Goal: Information Seeking & Learning: Learn about a topic

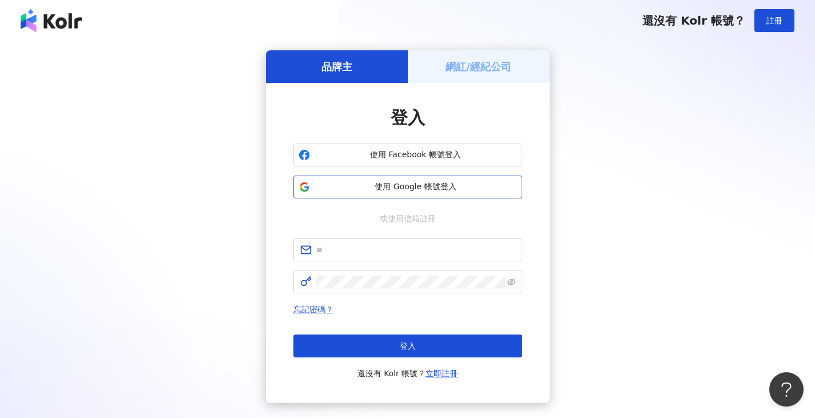
click at [426, 192] on span "使用 Google 帳號登入" at bounding box center [415, 186] width 202 height 11
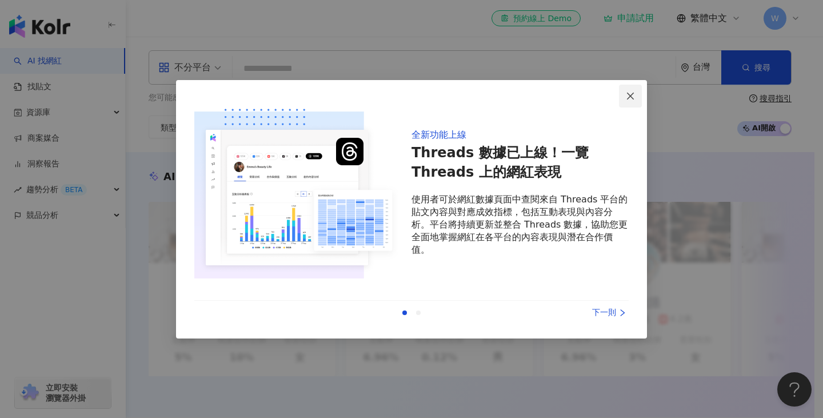
click at [637, 99] on span "Close" at bounding box center [630, 95] width 23 height 9
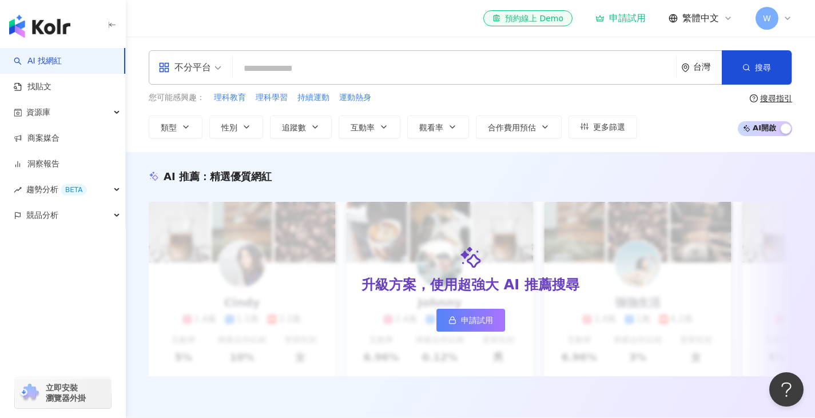
click at [768, 11] on span "W" at bounding box center [766, 18] width 23 height 23
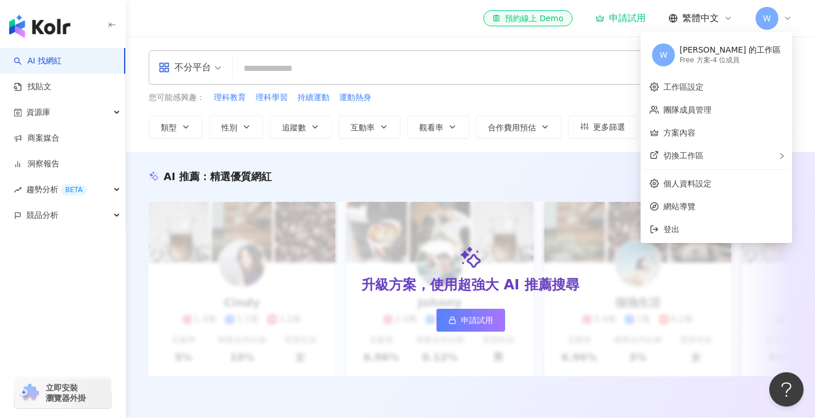
click at [715, 58] on div "Free 方案 - 4 位成員" at bounding box center [729, 60] width 101 height 10
click at [697, 87] on link "工作區設定" at bounding box center [683, 86] width 40 height 9
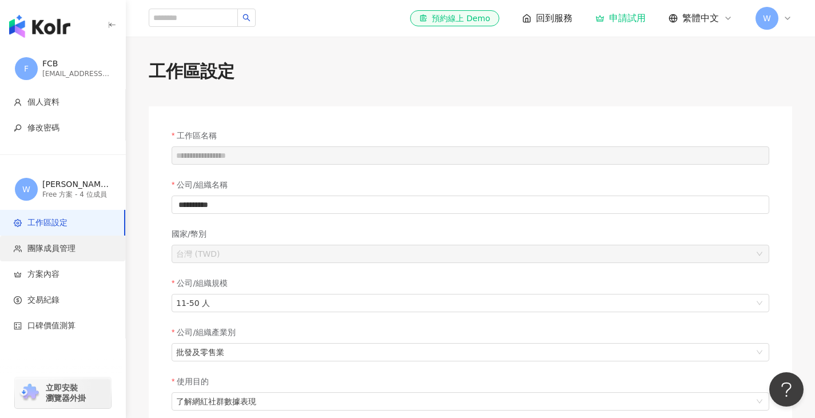
click at [62, 245] on span "團隊成員管理" at bounding box center [51, 248] width 48 height 11
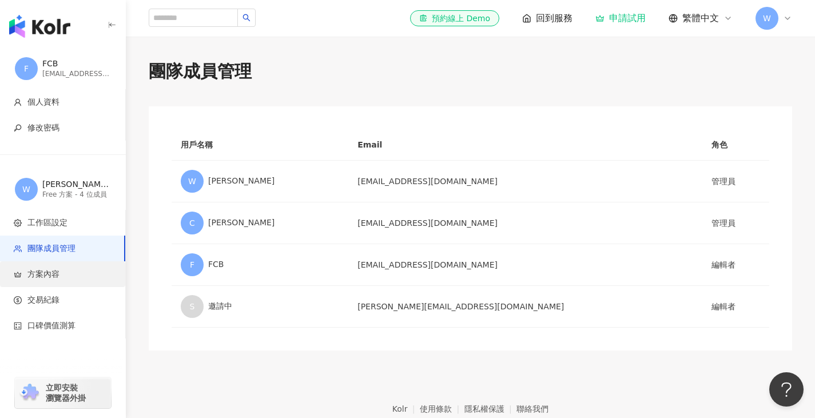
click at [66, 283] on li "方案內容" at bounding box center [62, 274] width 125 height 26
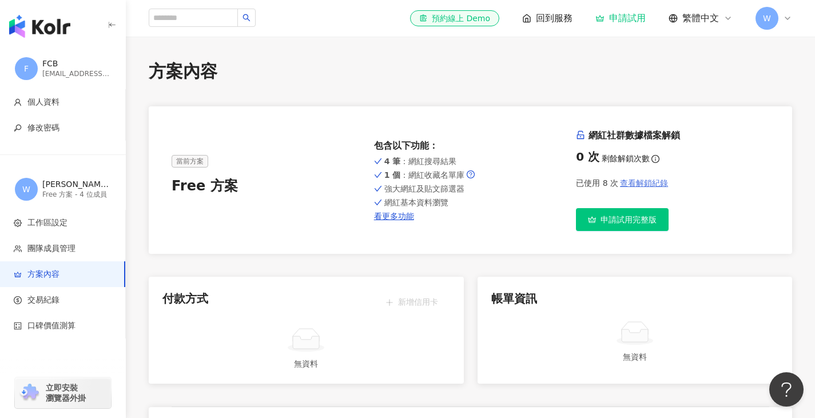
click at [644, 175] on button "查看解鎖紀錄" at bounding box center [643, 182] width 50 height 23
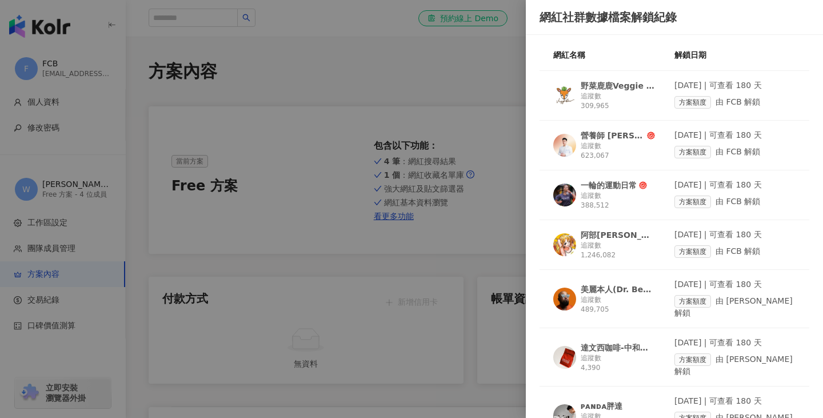
click at [603, 298] on div "追蹤數 489,705" at bounding box center [618, 304] width 74 height 19
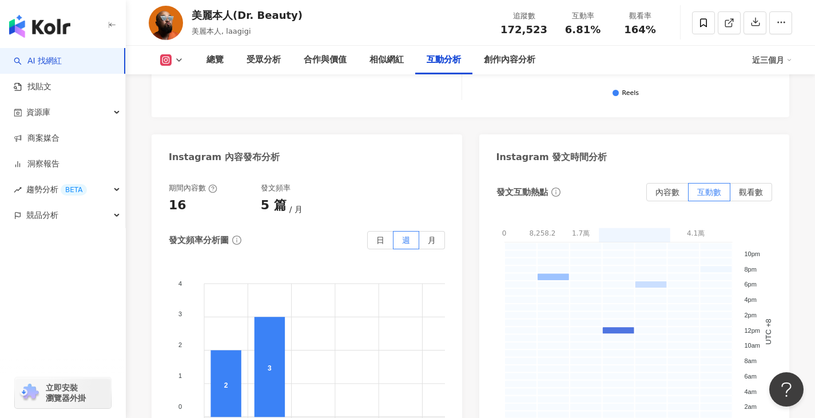
scroll to position [2973, 0]
click at [753, 187] on span "觀看數" at bounding box center [751, 191] width 24 height 9
click at [712, 187] on span "互動數" at bounding box center [709, 191] width 24 height 9
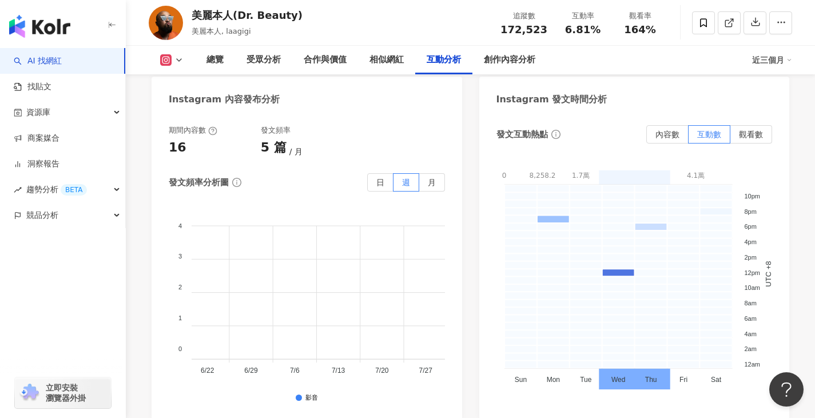
scroll to position [0, 0]
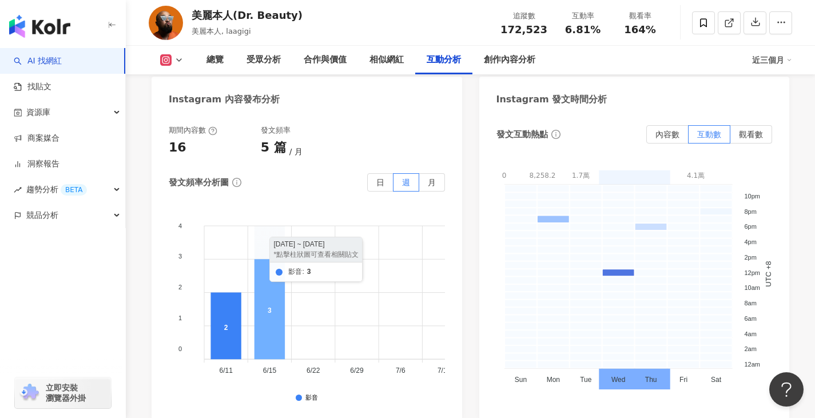
click at [269, 260] on icon at bounding box center [269, 310] width 30 height 100
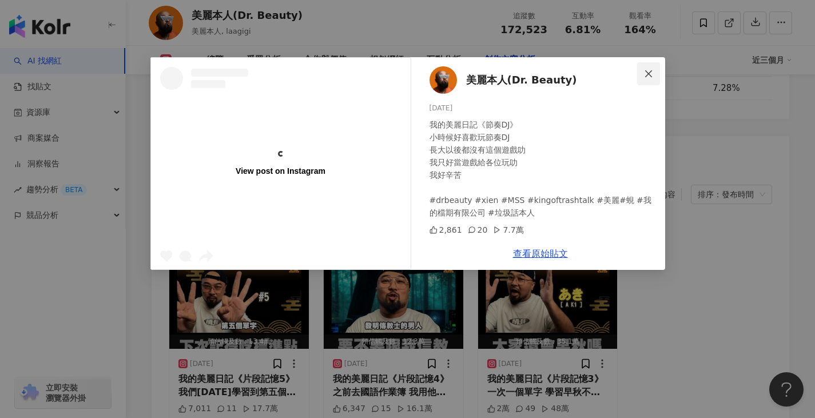
click at [651, 75] on icon "close" at bounding box center [648, 73] width 9 height 9
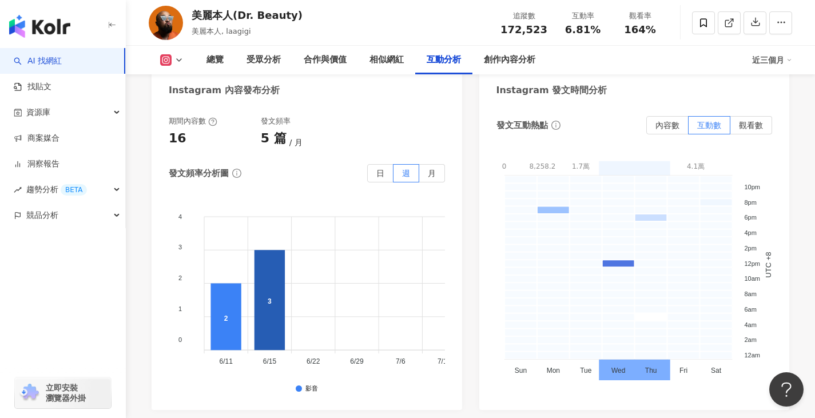
scroll to position [3030, 0]
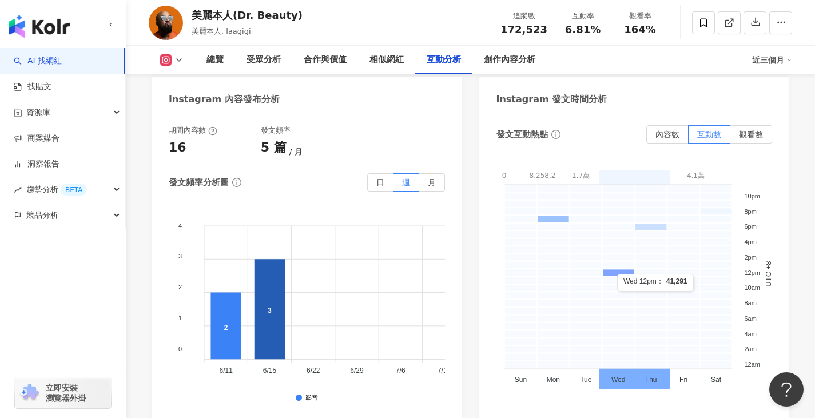
click at [617, 269] on rect at bounding box center [617, 272] width 33 height 7
click at [611, 269] on rect at bounding box center [617, 272] width 33 height 7
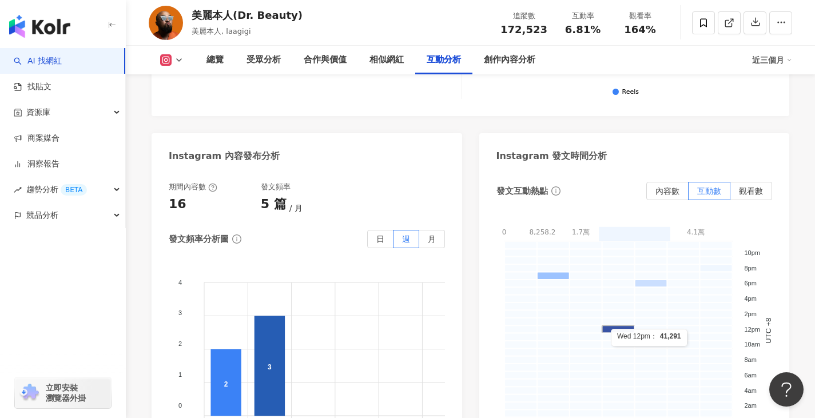
scroll to position [2973, 0]
click at [438, 230] on label "月" at bounding box center [432, 239] width 26 height 18
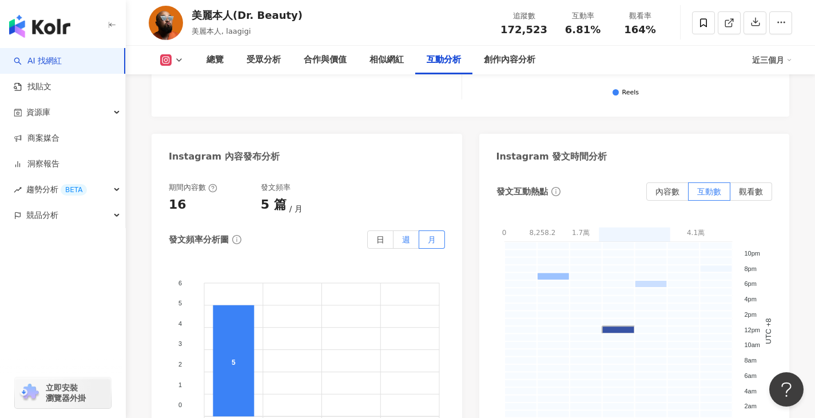
click at [407, 230] on label "週" at bounding box center [406, 239] width 26 height 18
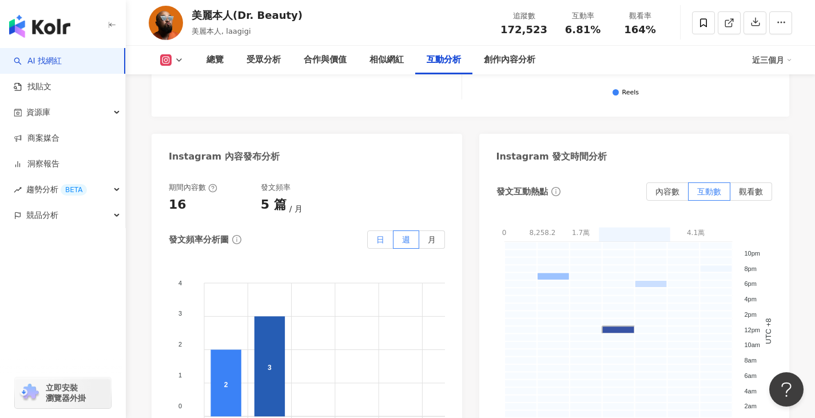
click at [376, 235] on span "日" at bounding box center [380, 239] width 8 height 9
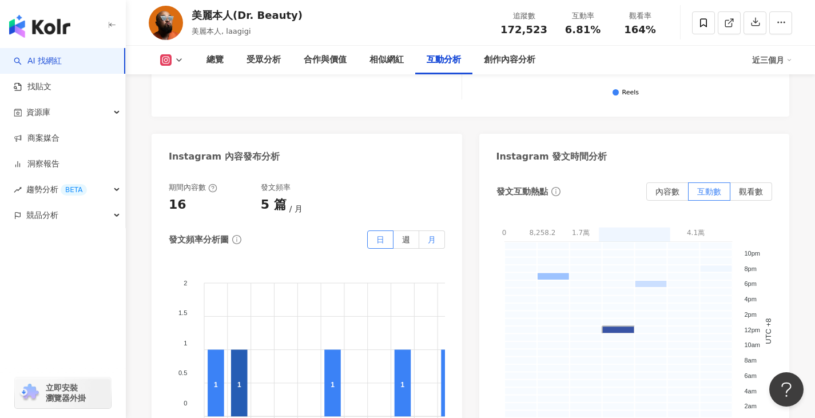
click at [433, 235] on span "月" at bounding box center [432, 239] width 8 height 9
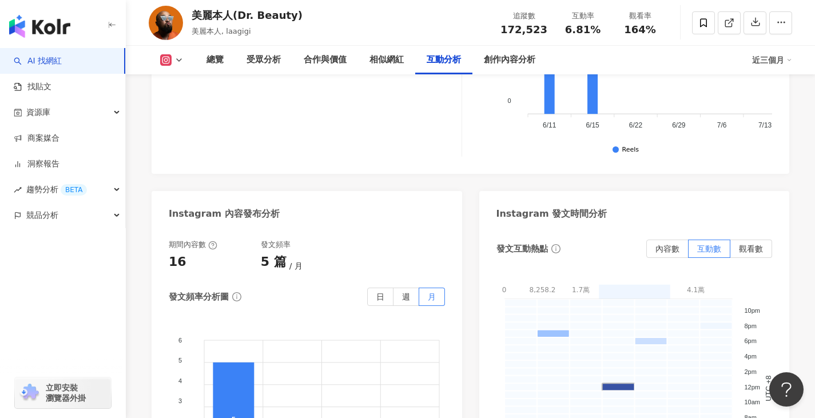
scroll to position [2915, 0]
click at [746, 240] on label "觀看數" at bounding box center [751, 249] width 42 height 18
click at [748, 244] on span "觀看數" at bounding box center [751, 248] width 24 height 9
click at [657, 244] on span "內容數" at bounding box center [667, 248] width 24 height 9
click at [717, 244] on span "互動數" at bounding box center [709, 248] width 24 height 9
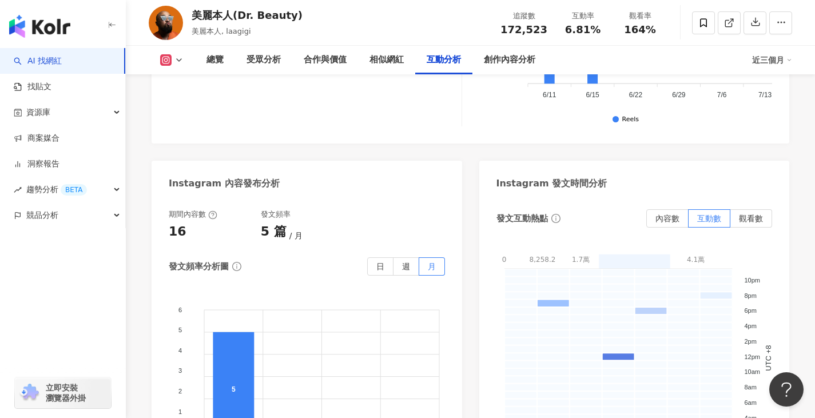
scroll to position [2973, 0]
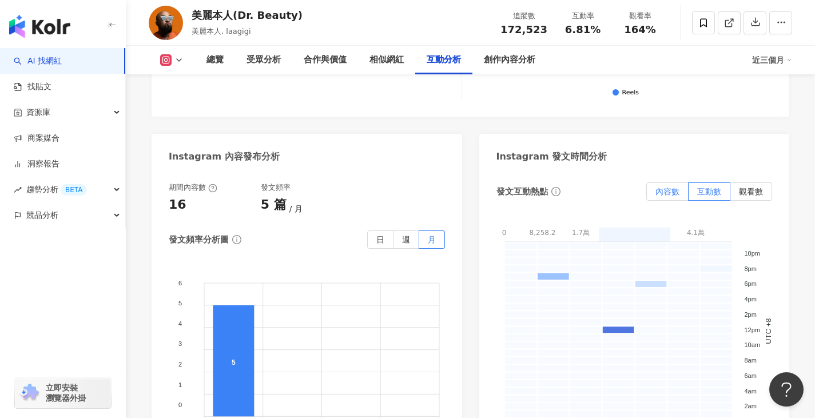
click at [652, 182] on label "內容數" at bounding box center [667, 191] width 42 height 18
click at [696, 182] on label "互動數" at bounding box center [709, 191] width 42 height 18
click at [745, 187] on span "觀看數" at bounding box center [751, 191] width 24 height 9
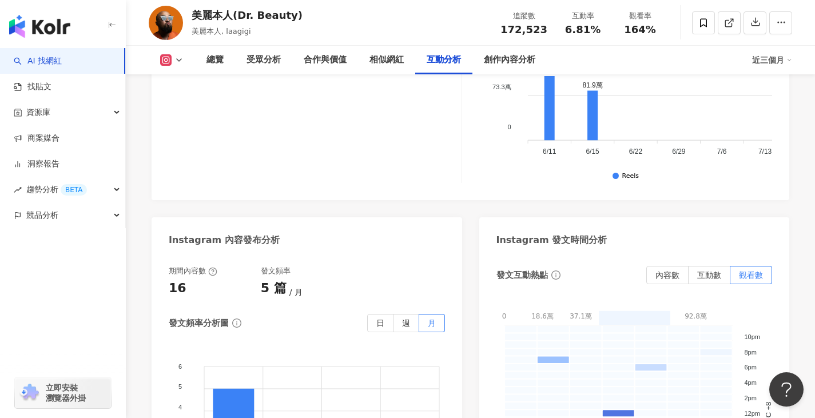
scroll to position [2801, 0]
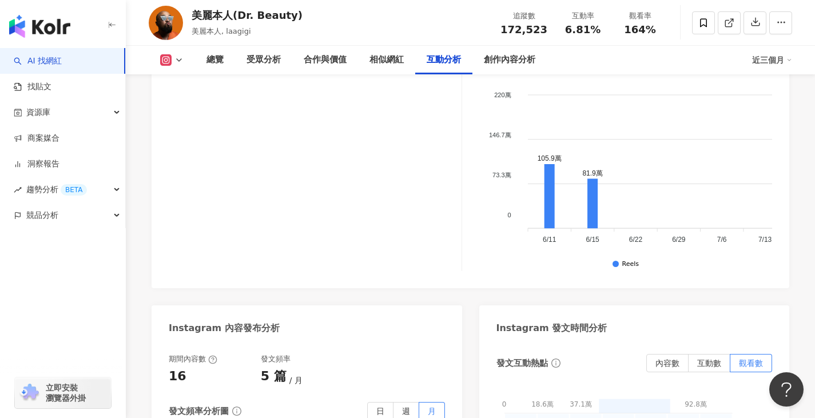
click at [792, 51] on div "總覽 受眾分析 合作與價值 相似網紅 互動分析 創作內容分析 近三個月" at bounding box center [470, 60] width 689 height 29
click at [785, 59] on div "近三個月" at bounding box center [772, 60] width 40 height 18
click at [789, 110] on link "近六個月" at bounding box center [777, 108] width 32 height 13
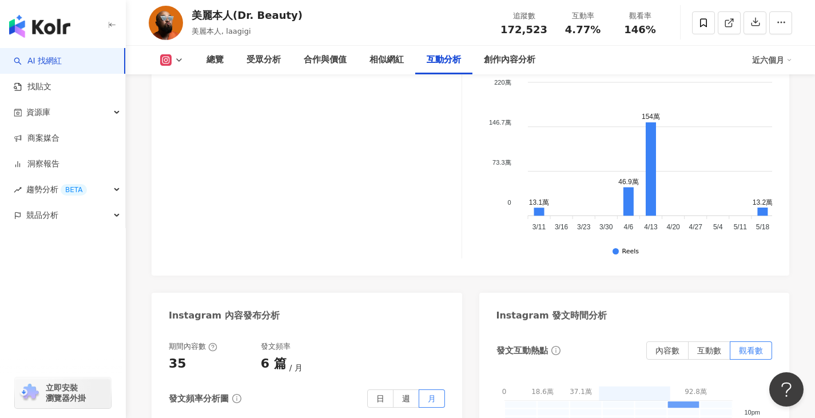
scroll to position [3021, 0]
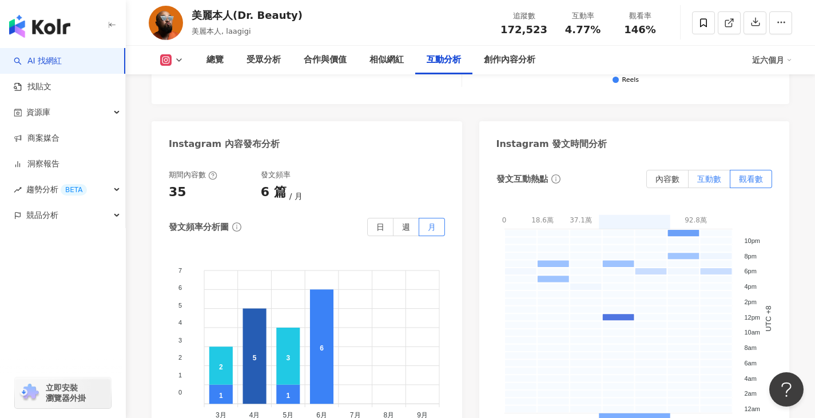
click at [709, 174] on span "互動數" at bounding box center [709, 178] width 24 height 9
click at [611, 314] on rect at bounding box center [617, 317] width 33 height 7
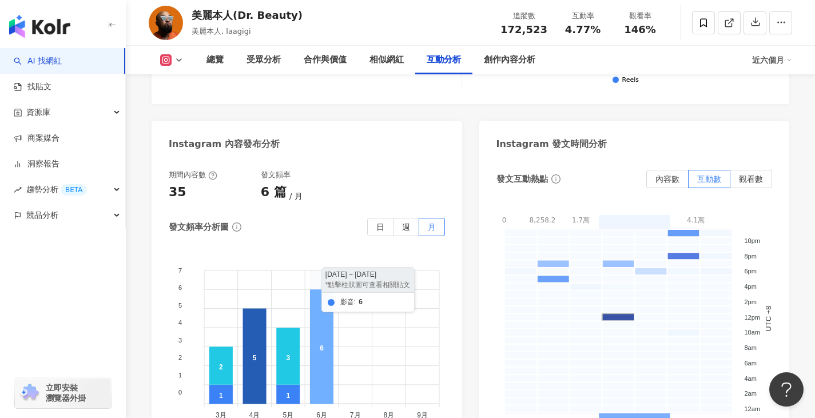
click at [330, 329] on icon at bounding box center [321, 347] width 23 height 114
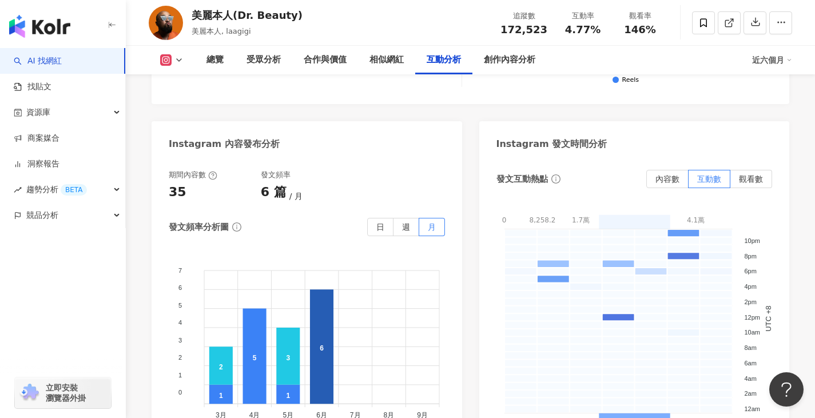
scroll to position [3605, 0]
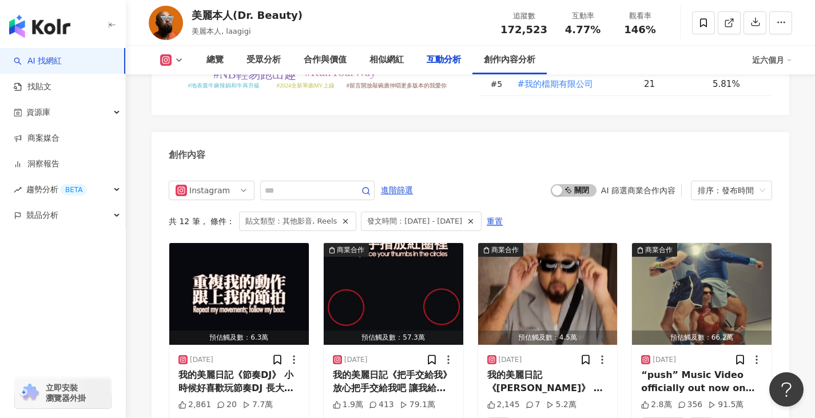
scroll to position [3021, 0]
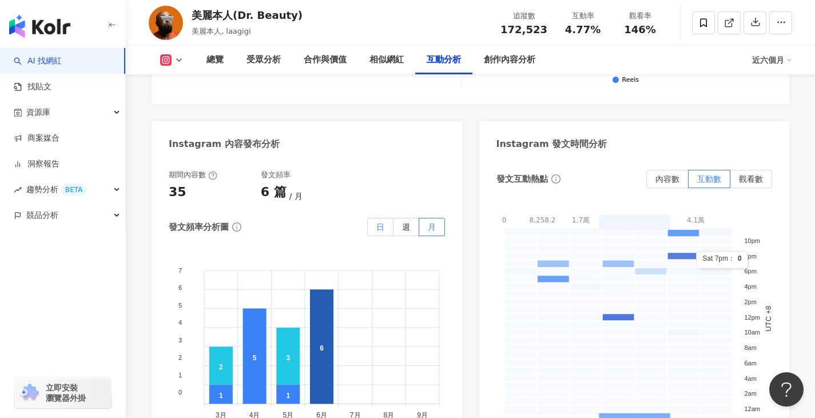
click at [377, 222] on span "日" at bounding box center [380, 226] width 8 height 9
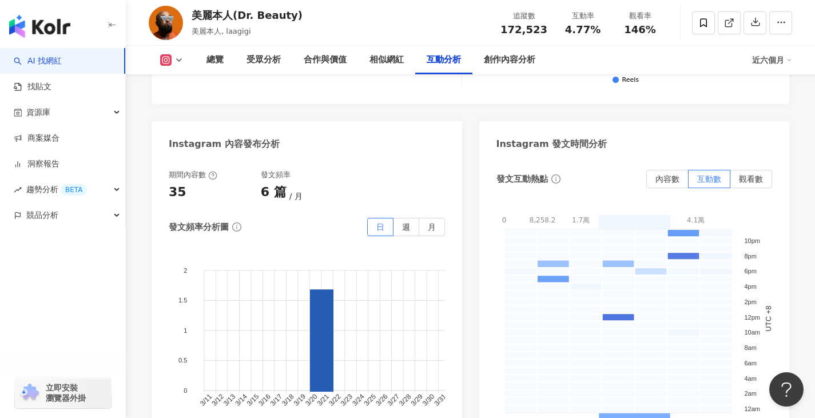
click at [385, 218] on span at bounding box center [380, 226] width 25 height 17
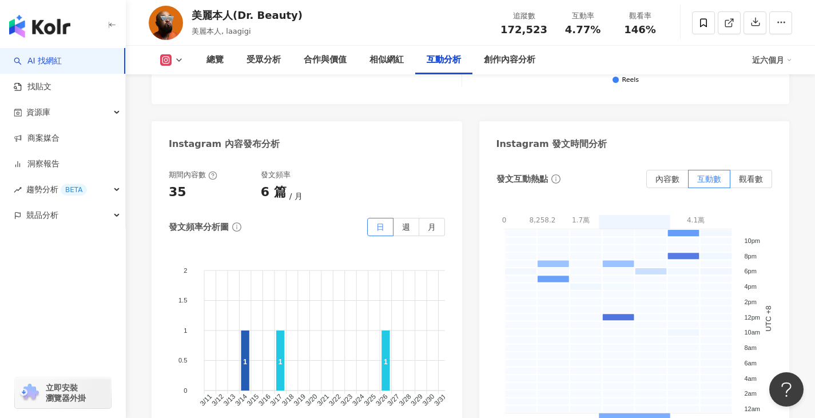
click at [396, 170] on div "期間內容數 35 發文頻率 6 篇 月" at bounding box center [307, 185] width 276 height 31
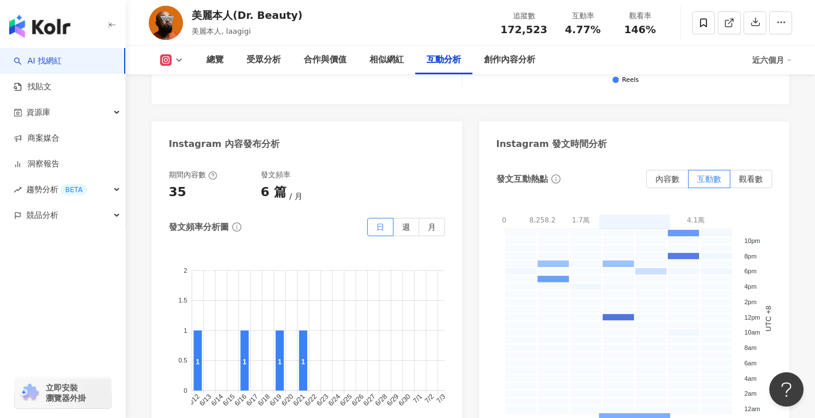
scroll to position [0, 1050]
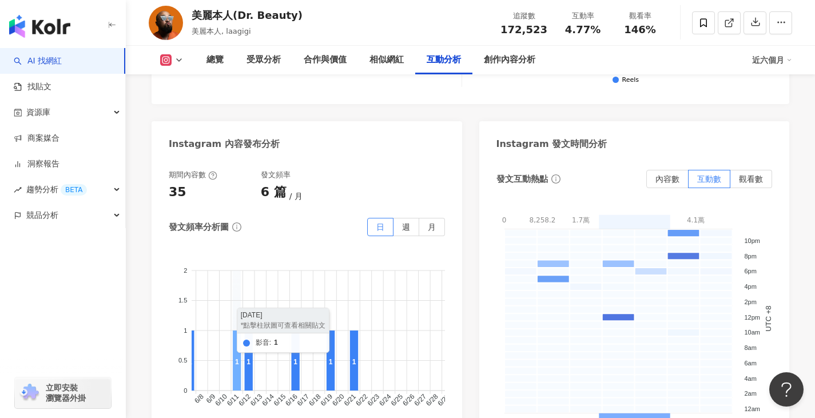
click at [236, 330] on icon at bounding box center [237, 360] width 8 height 60
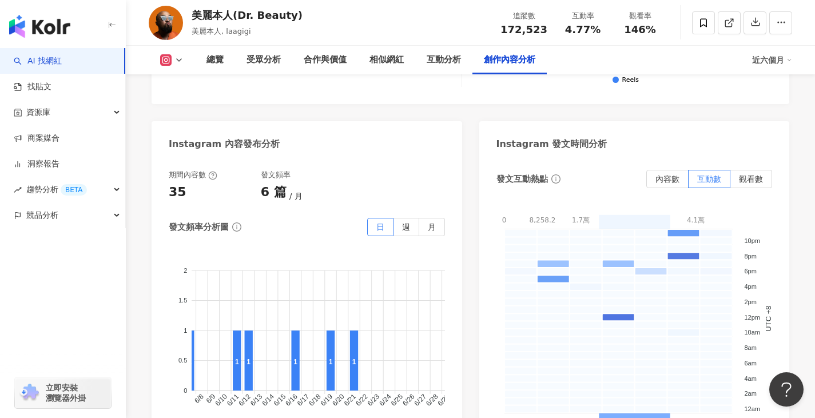
scroll to position [3613, 0]
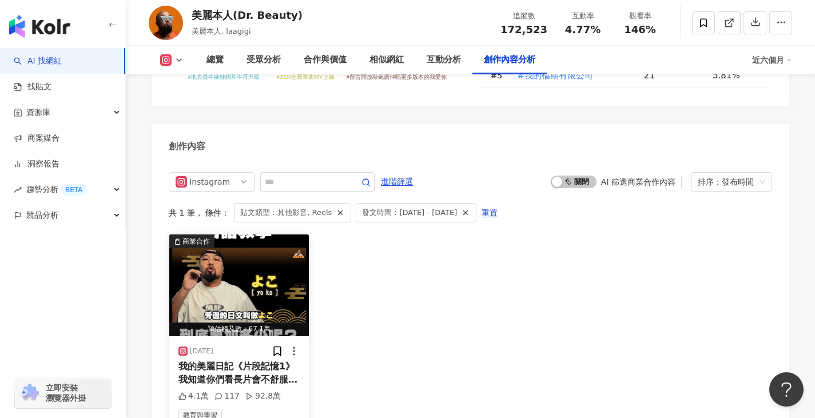
scroll to position [3671, 0]
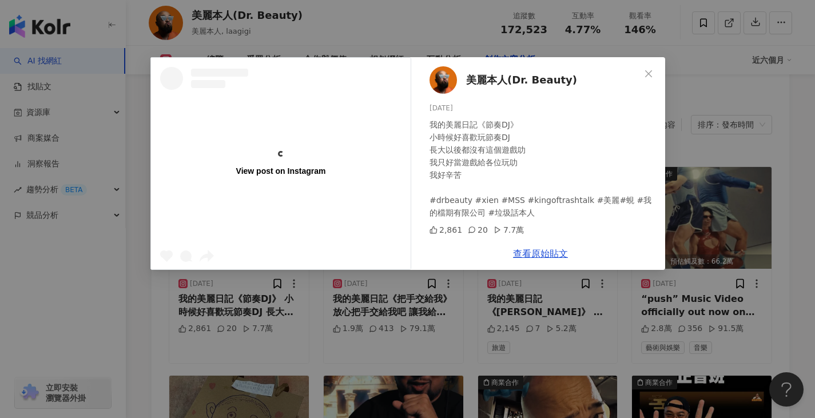
click at [776, 226] on div "View post on Instagram 美麗本人(Dr. Beauty) [DATE] 我的美麗日記《節奏DJ》 小時候好喜歡玩節奏DJ 長大以後都沒有…" at bounding box center [407, 209] width 815 height 418
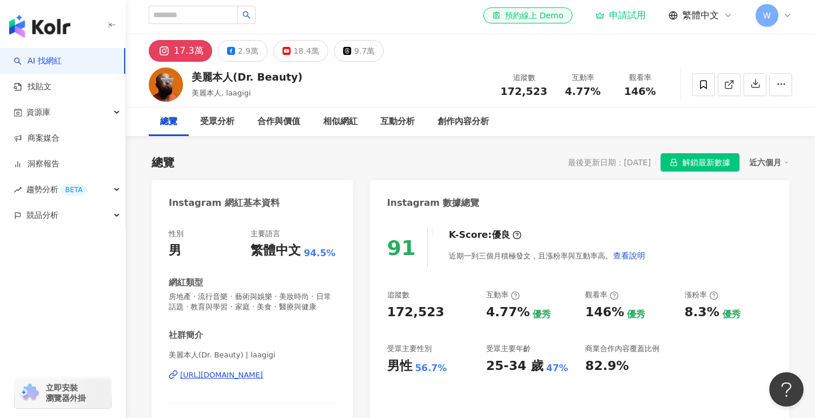
scroll to position [0, 0]
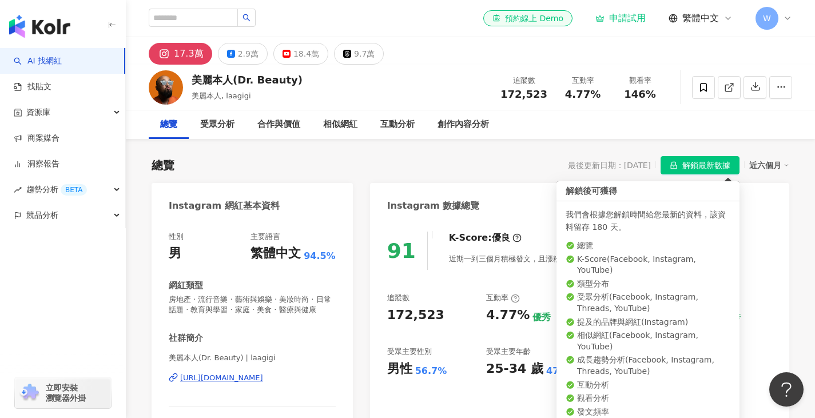
click at [701, 170] on span "解鎖最新數據" at bounding box center [706, 166] width 48 height 18
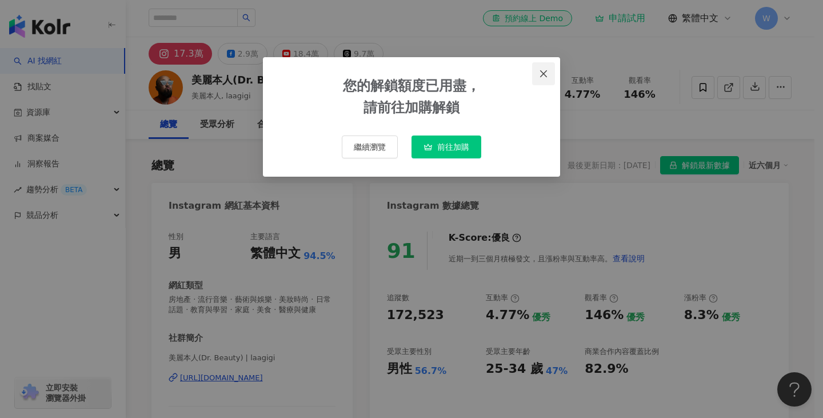
click at [544, 71] on icon "close" at bounding box center [543, 73] width 9 height 9
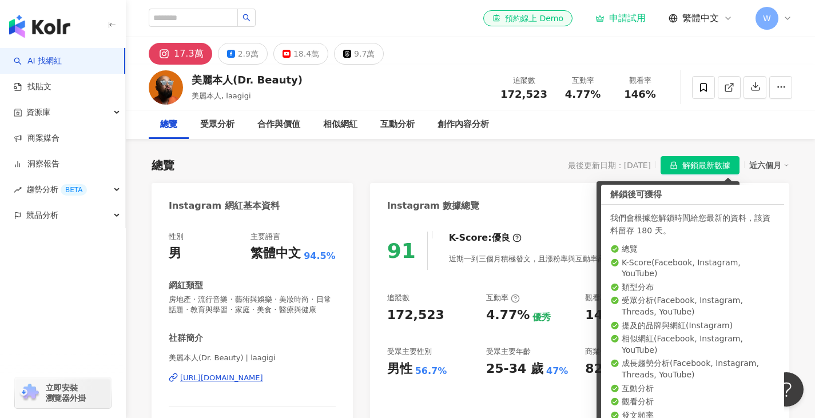
click at [676, 168] on icon "lock" at bounding box center [674, 165] width 6 height 7
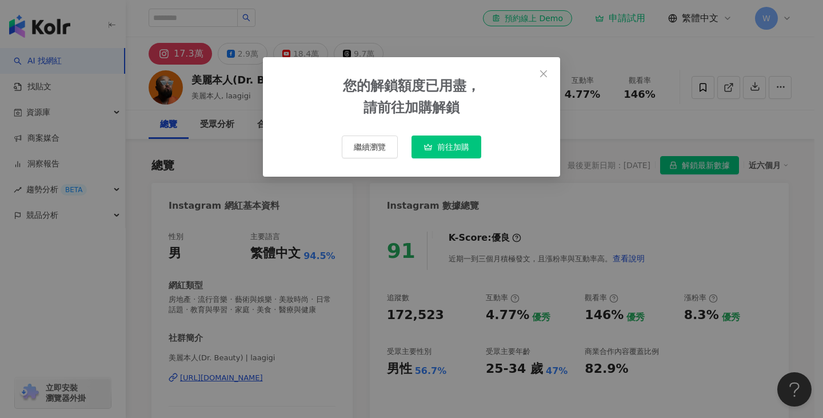
click at [460, 137] on button "前往加購" at bounding box center [447, 146] width 70 height 23
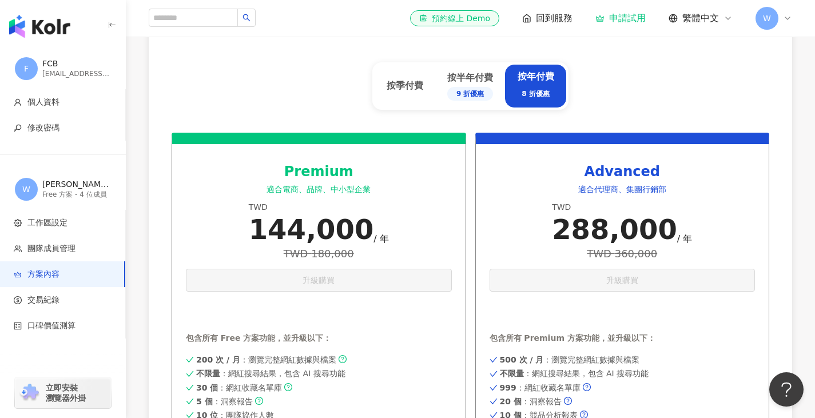
scroll to position [514, 0]
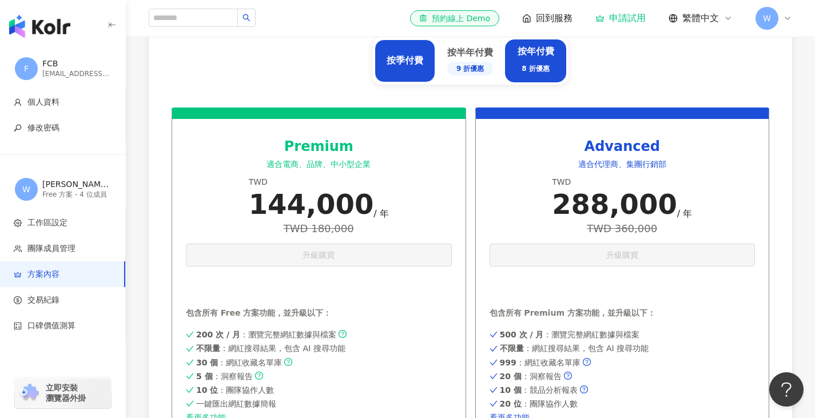
click at [401, 67] on div "按季付費" at bounding box center [404, 60] width 61 height 43
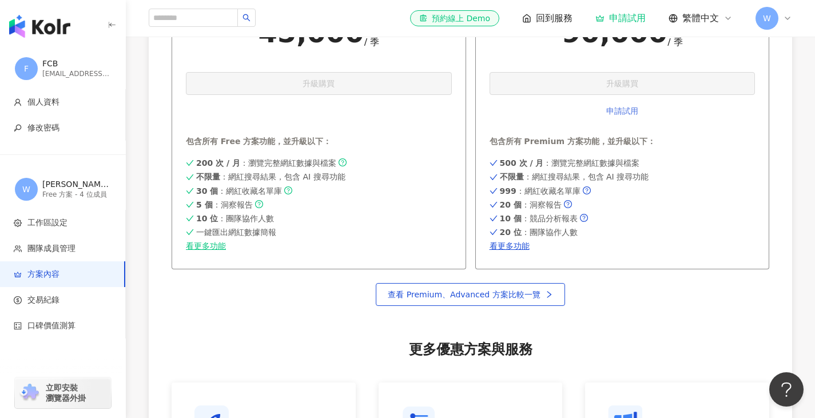
scroll to position [457, 0]
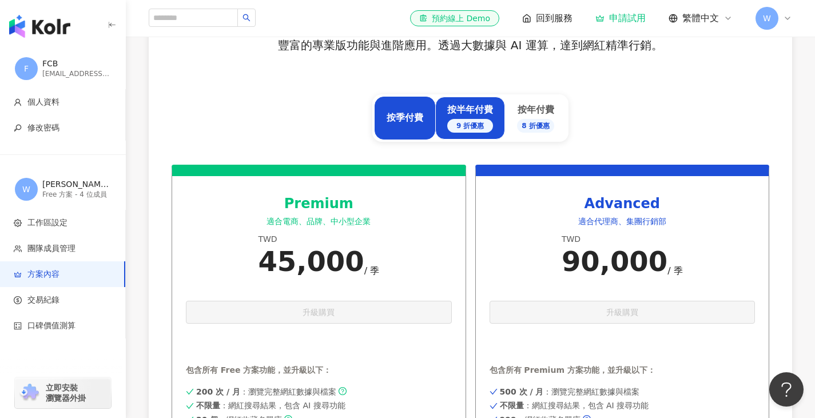
click at [478, 133] on div "按半年付費 9 折優惠" at bounding box center [470, 118] width 70 height 43
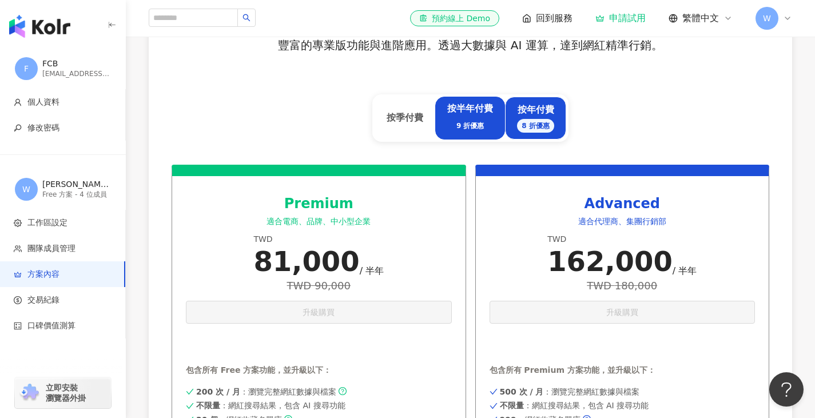
click at [531, 114] on div "按年付費 8 折優惠" at bounding box center [535, 117] width 37 height 29
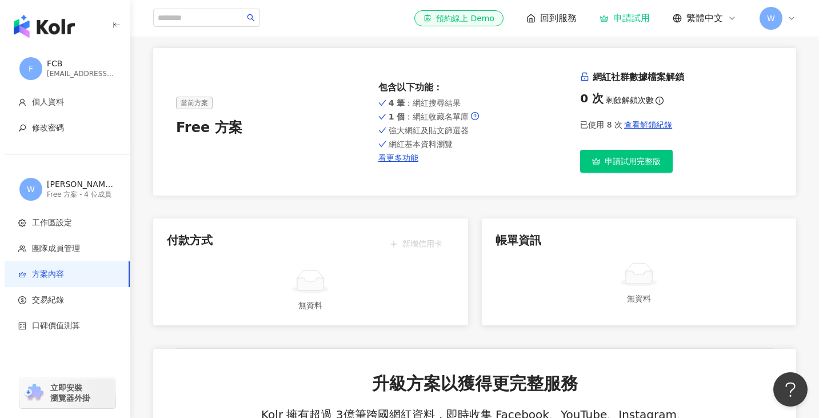
scroll to position [0, 0]
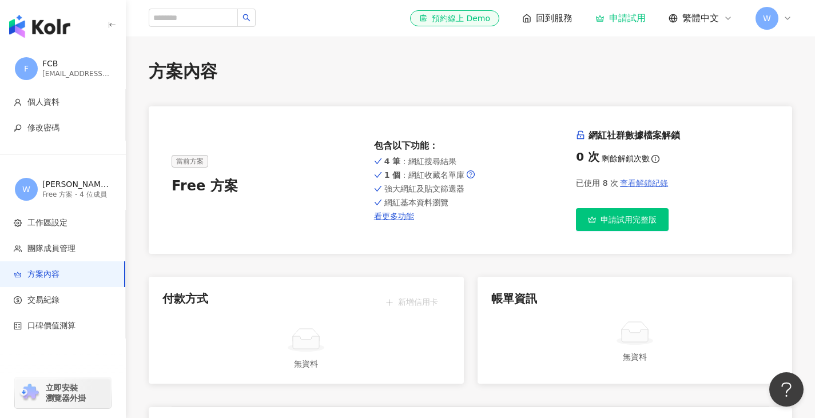
click at [656, 184] on span "查看解鎖紀錄" at bounding box center [644, 182] width 48 height 9
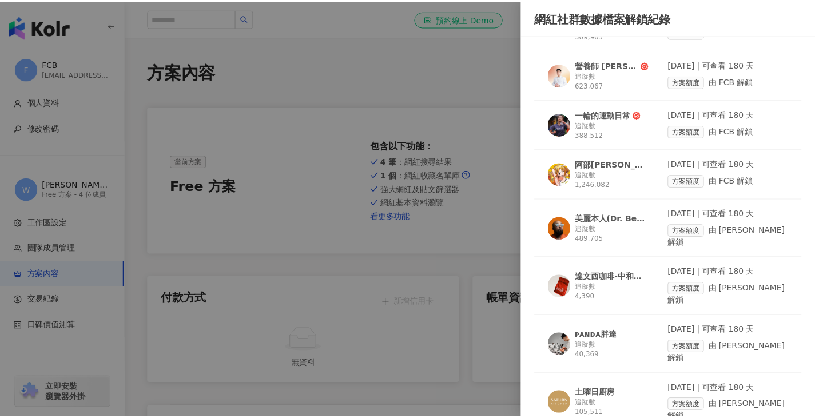
scroll to position [122, 0]
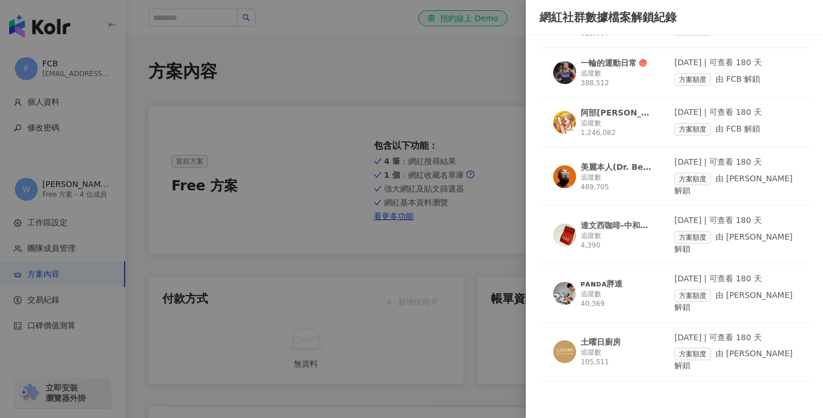
click at [612, 194] on div "美麗本人(Dr. Beauty) 追蹤數 489,705" at bounding box center [613, 176] width 121 height 39
click at [444, 363] on div at bounding box center [411, 209] width 823 height 418
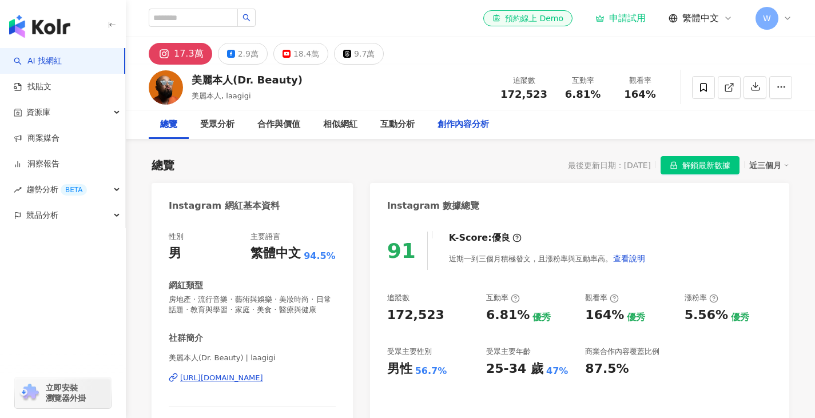
click at [484, 127] on div "創作內容分析" at bounding box center [462, 125] width 51 height 14
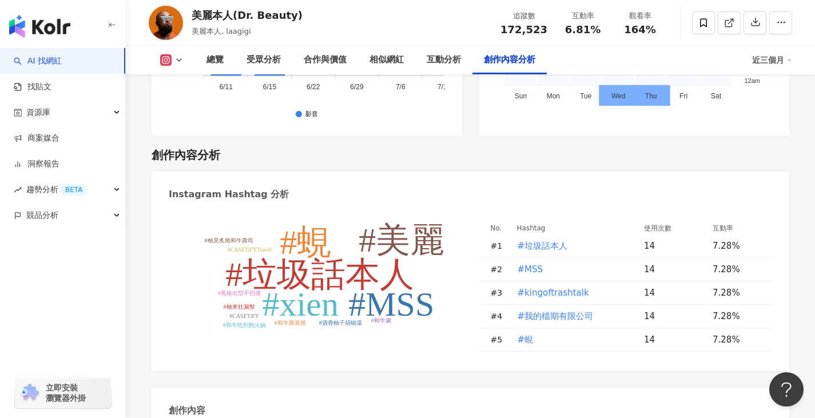
click at [494, 73] on div "創作內容分析" at bounding box center [509, 60] width 74 height 29
click at [347, 256] on tspan "#垃圾話本人" at bounding box center [319, 275] width 189 height 38
type input "******"
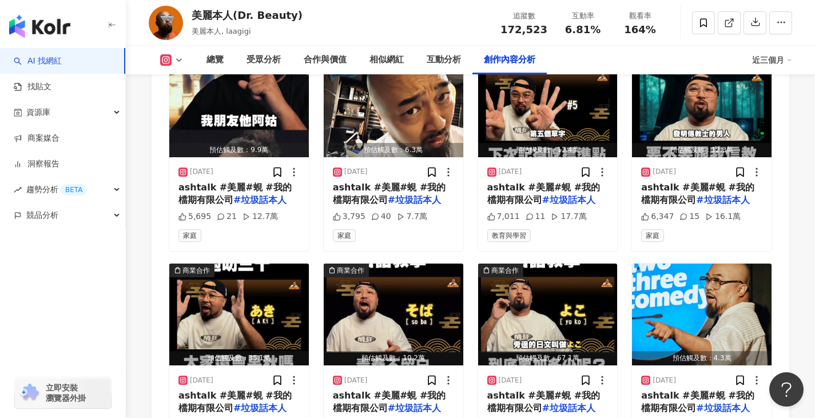
scroll to position [4126, 0]
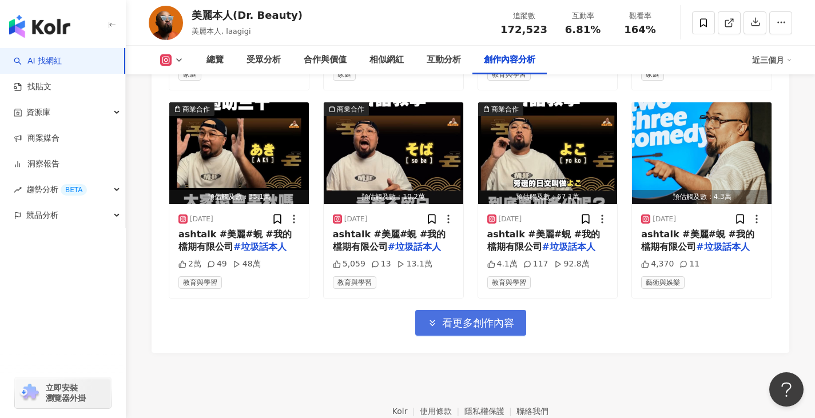
click at [477, 317] on span "看更多創作內容" at bounding box center [478, 323] width 72 height 13
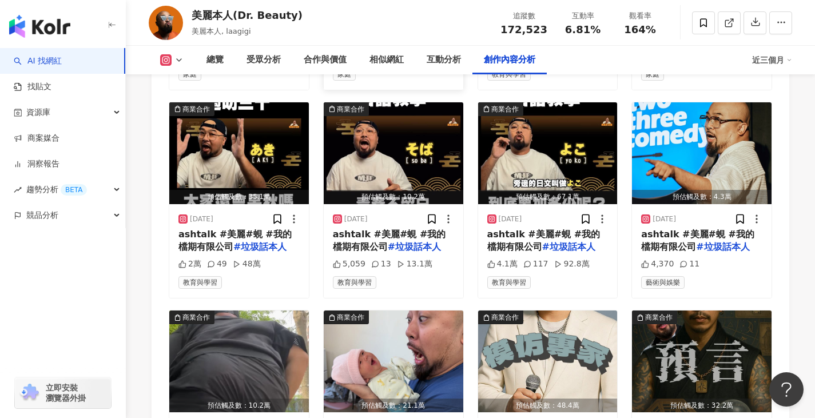
scroll to position [3783, 0]
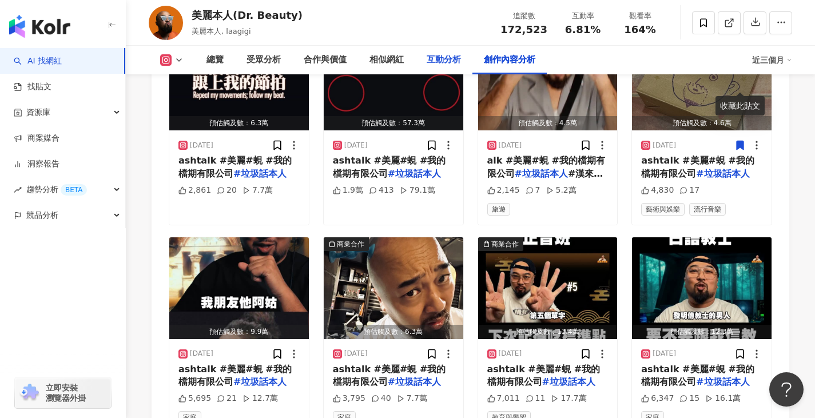
click at [446, 61] on div "互動分析" at bounding box center [443, 60] width 34 height 14
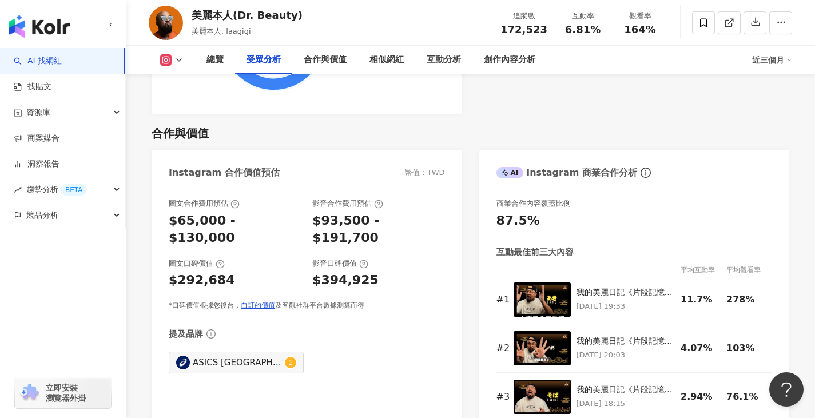
scroll to position [1502, 0]
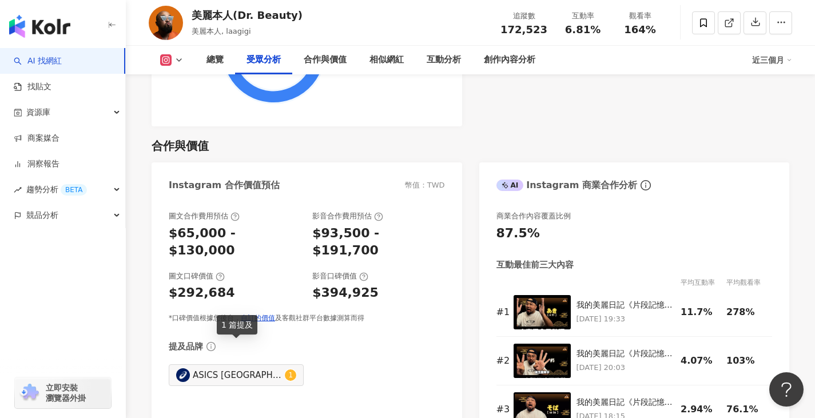
click at [268, 369] on div "ASICS [GEOGRAPHIC_DATA]" at bounding box center [237, 375] width 89 height 13
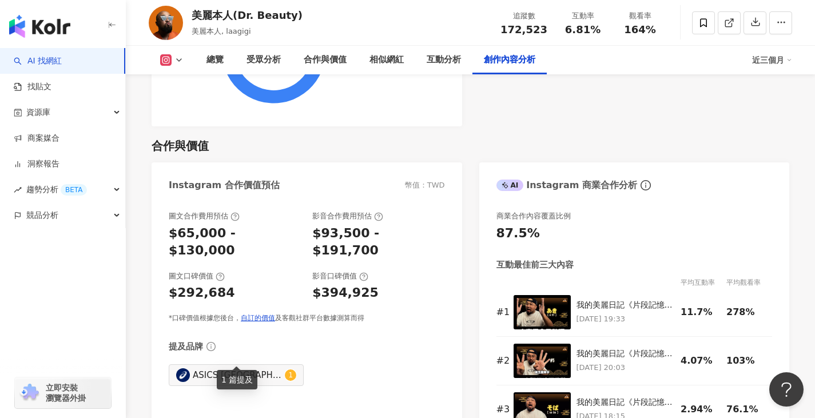
scroll to position [3565, 0]
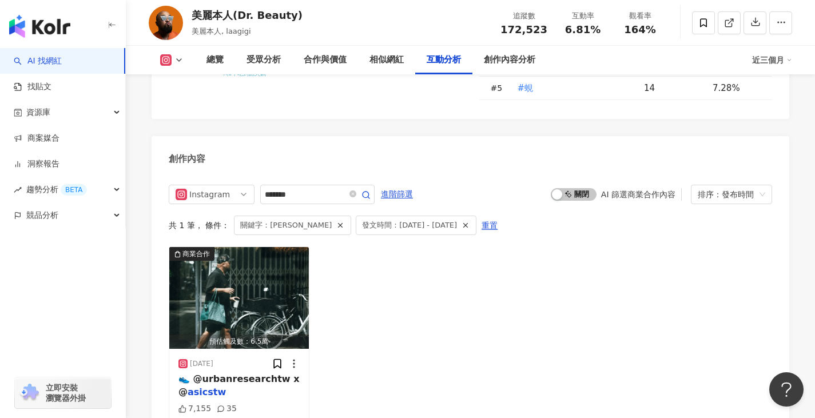
scroll to position [2303, 0]
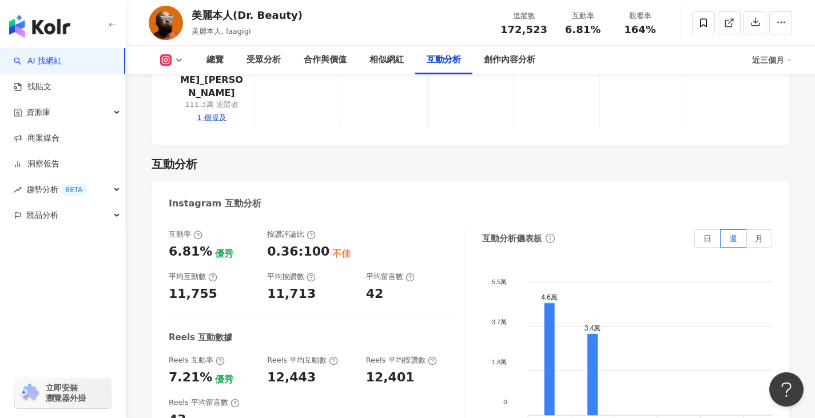
type input "******"
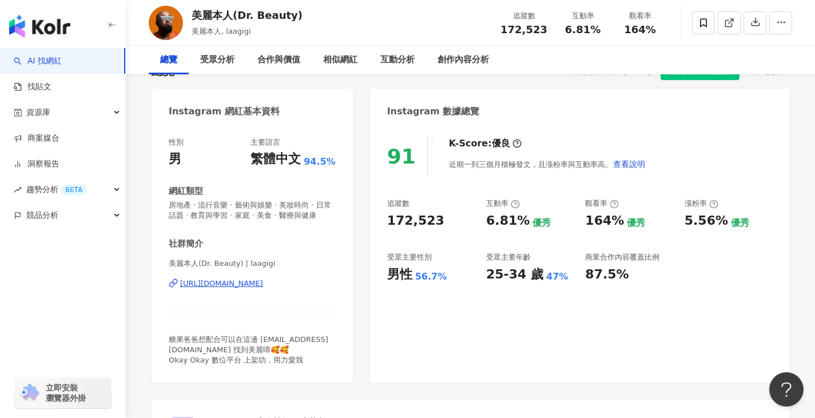
scroll to position [0, 0]
